Goal: Information Seeking & Learning: Learn about a topic

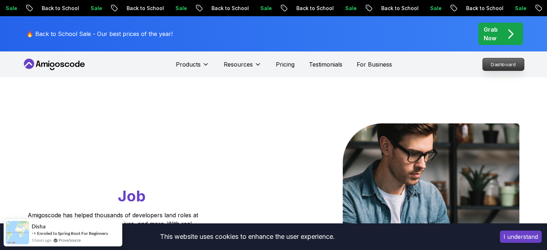
click at [496, 66] on p "Dashboard" at bounding box center [503, 64] width 41 height 12
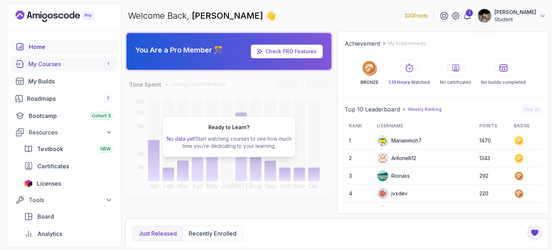
click at [52, 67] on div "My Courses 1" at bounding box center [70, 64] width 84 height 9
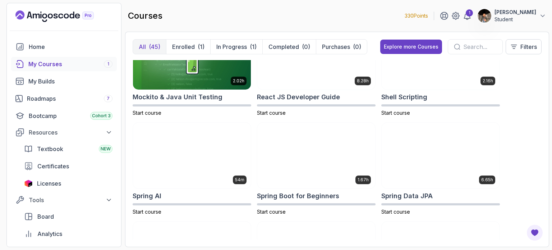
scroll to position [1128, 0]
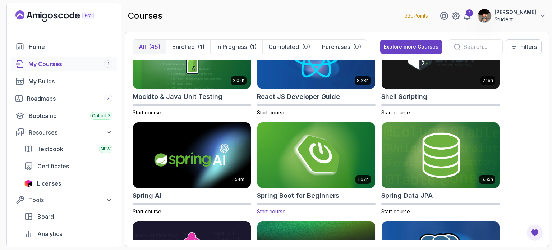
click at [312, 152] on img at bounding box center [317, 154] width 124 height 69
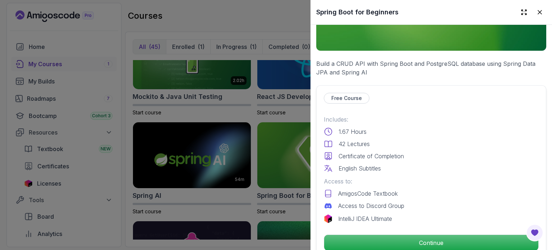
scroll to position [111, 0]
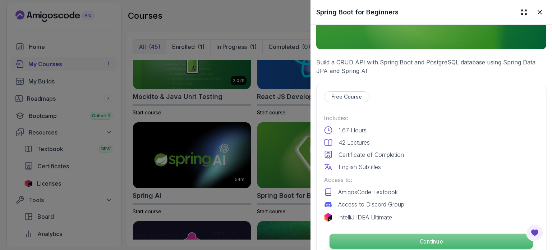
click at [396, 236] on p "Continue" at bounding box center [432, 241] width 204 height 15
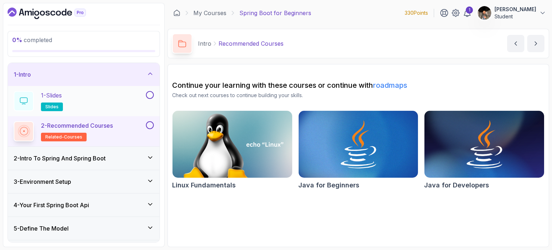
click at [134, 96] on div "1 - Slides slides" at bounding box center [79, 101] width 131 height 20
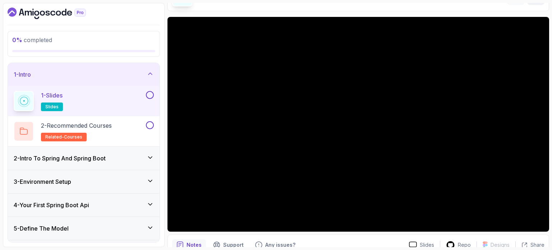
scroll to position [44, 0]
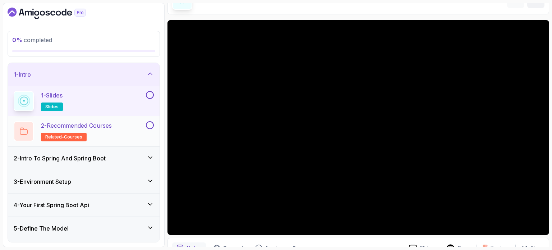
click at [112, 126] on p "2 - Recommended Courses" at bounding box center [76, 125] width 71 height 9
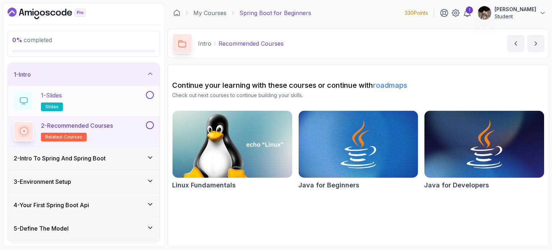
click at [152, 95] on button at bounding box center [150, 95] width 8 height 8
click at [151, 126] on button at bounding box center [150, 125] width 8 height 8
click at [137, 160] on div "2 - Intro To Spring And Spring Boot" at bounding box center [84, 158] width 140 height 9
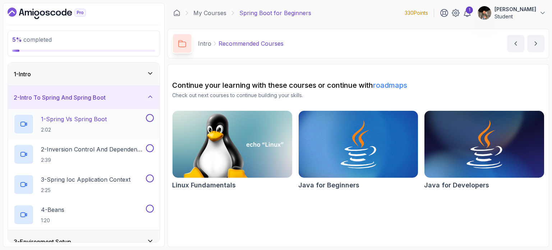
click at [106, 127] on p "2:02" at bounding box center [74, 129] width 66 height 7
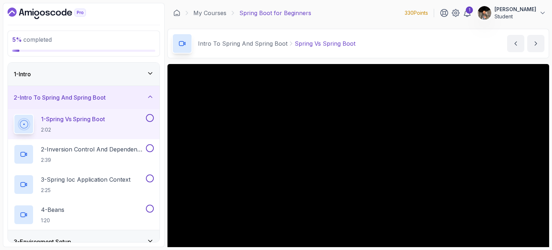
scroll to position [81, 0]
